Goal: Task Accomplishment & Management: Use online tool/utility

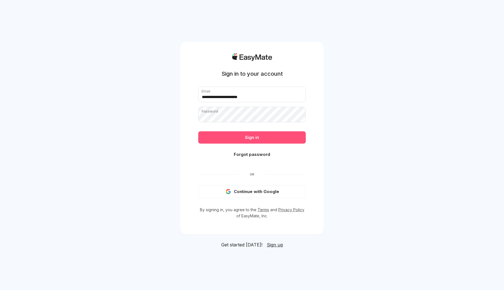
click at [254, 141] on button "Sign in" at bounding box center [251, 138] width 107 height 12
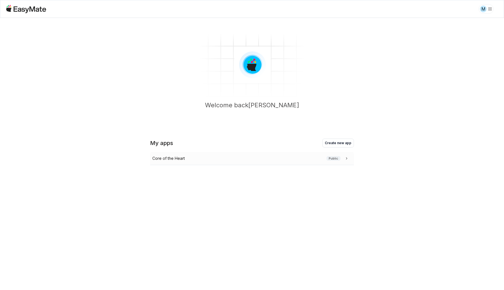
click at [227, 158] on div "Core of the Heart Public" at bounding box center [250, 159] width 197 height 6
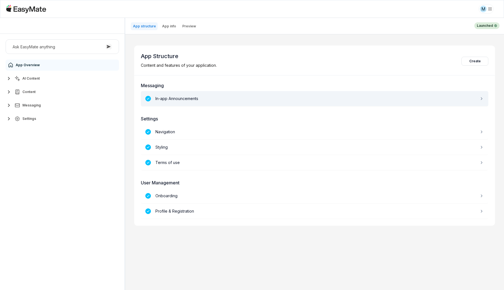
type textarea "*"
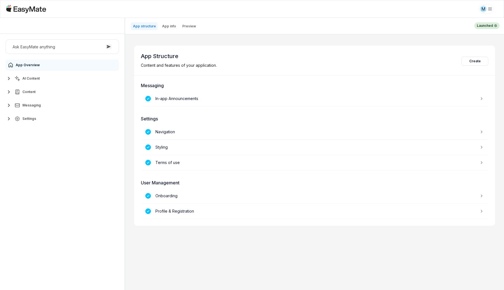
click at [21, 6] on icon at bounding box center [26, 9] width 40 height 8
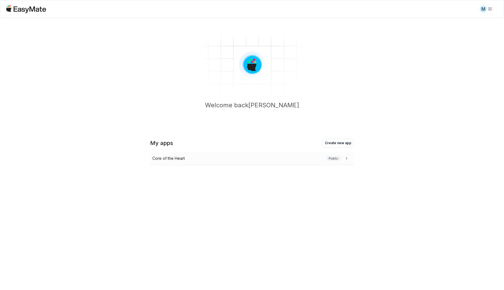
click at [235, 160] on div "Core of the Heart Public" at bounding box center [250, 159] width 197 height 6
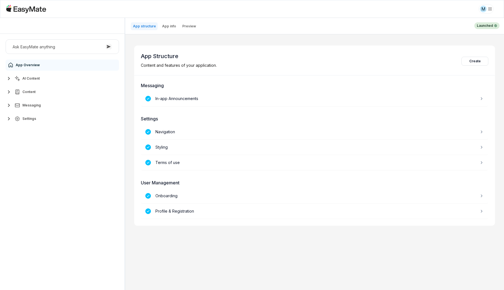
click at [32, 80] on span "AI Content" at bounding box center [30, 78] width 17 height 4
click at [46, 101] on div "Knowledge Vaults" at bounding box center [34, 103] width 38 height 7
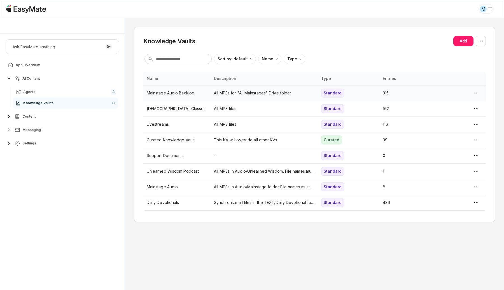
click at [304, 93] on p "All MP3s for "All Mainstages" Drive folder" at bounding box center [264, 93] width 100 height 6
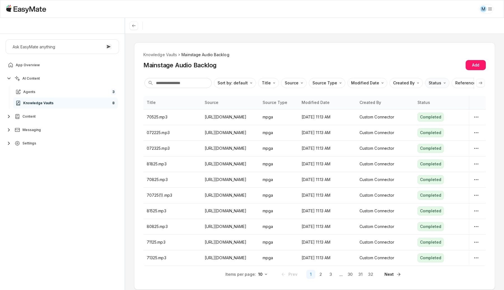
click at [436, 83] on html "M Core of the Heart Ask EasyMate anything App Overview AI Content Agents 3 Know…" at bounding box center [252, 145] width 504 height 290
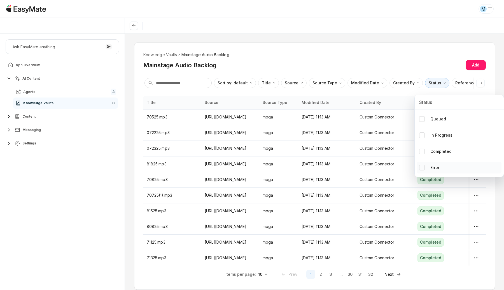
click at [430, 165] on p "Error" at bounding box center [434, 168] width 9 height 6
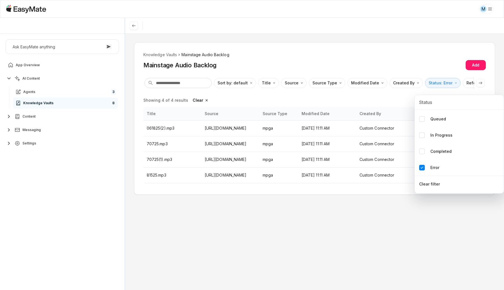
click at [256, 216] on html "M Core of the Heart Ask EasyMate anything App Overview AI Content Agents 3 Know…" at bounding box center [252, 145] width 504 height 290
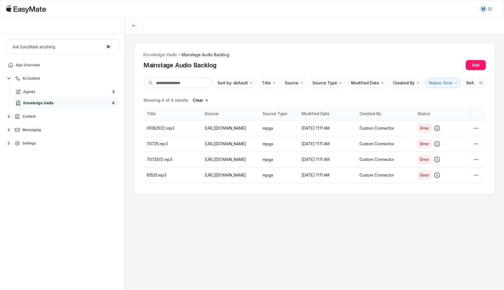
type textarea "*"
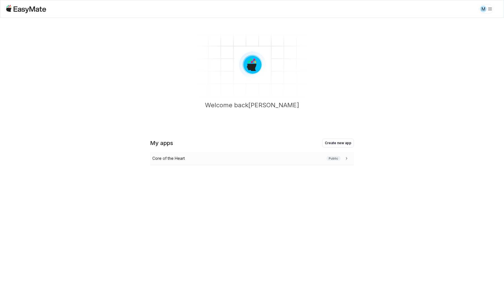
click at [290, 157] on div "Core of the Heart Public" at bounding box center [250, 159] width 197 height 6
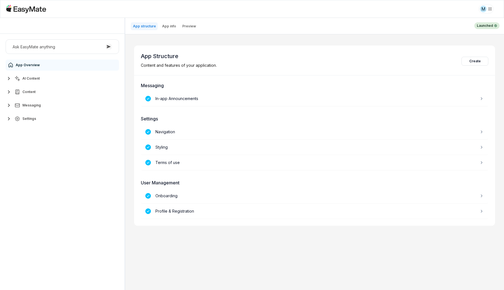
click at [54, 80] on button "AI Content" at bounding box center [62, 78] width 113 height 11
click at [51, 104] on span "Knowledge Vaults" at bounding box center [38, 103] width 30 height 4
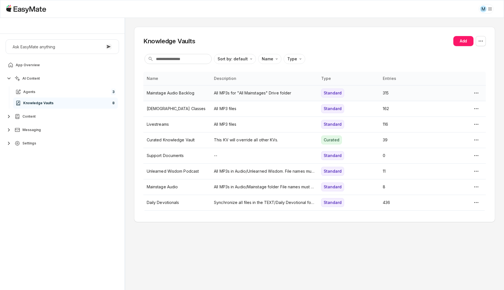
click at [202, 94] on p "Mainstage Audio Backlog" at bounding box center [177, 93] width 60 height 6
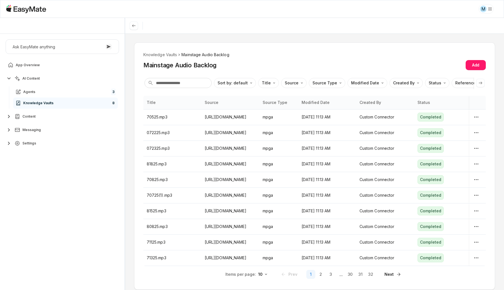
scroll to position [10, 0]
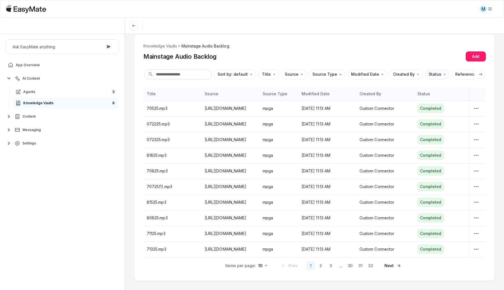
click at [425, 72] on html "M Core of the Heart Ask EasyMate anything App Overview AI Content Agents 3 Know…" at bounding box center [252, 145] width 504 height 290
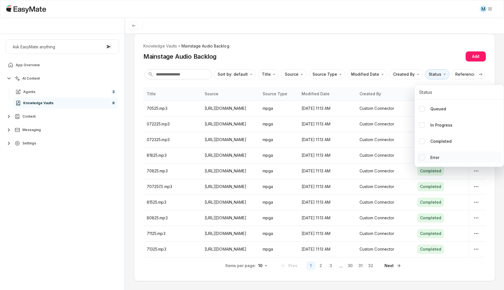
click at [426, 156] on div "Error" at bounding box center [429, 158] width 20 height 6
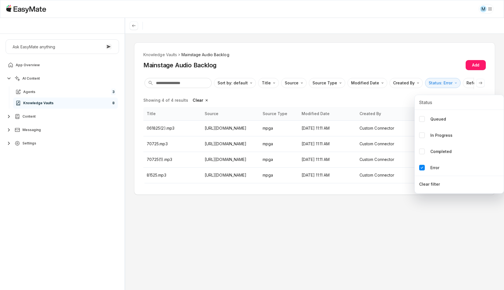
click at [408, 222] on html "M Core of the Heart Ask EasyMate anything App Overview AI Content Agents 3 Know…" at bounding box center [252, 145] width 504 height 290
type textarea "*"
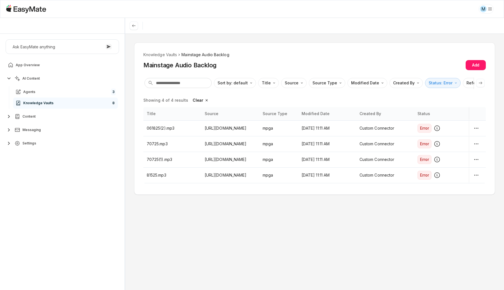
type textarea "*"
